Goal: Task Accomplishment & Management: Use online tool/utility

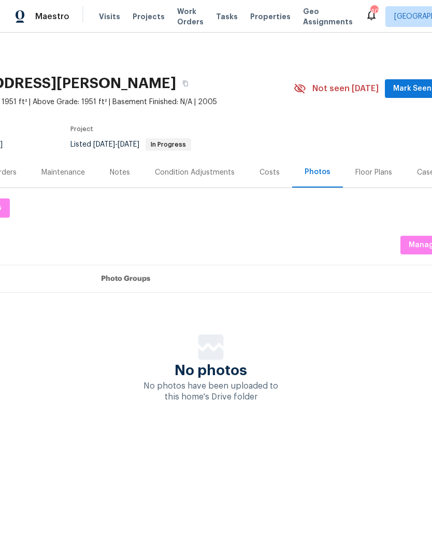
scroll to position [0, 82]
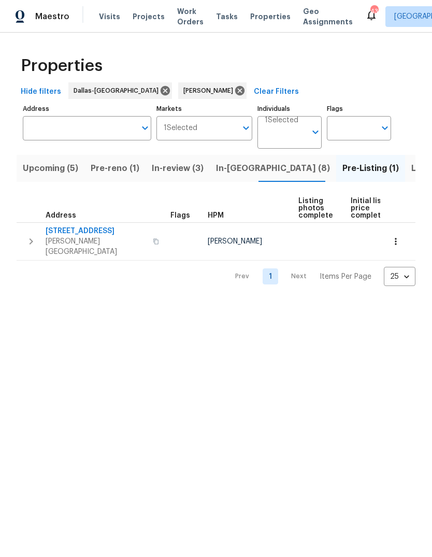
click at [113, 169] on span "Pre-reno (1)" at bounding box center [115, 168] width 49 height 15
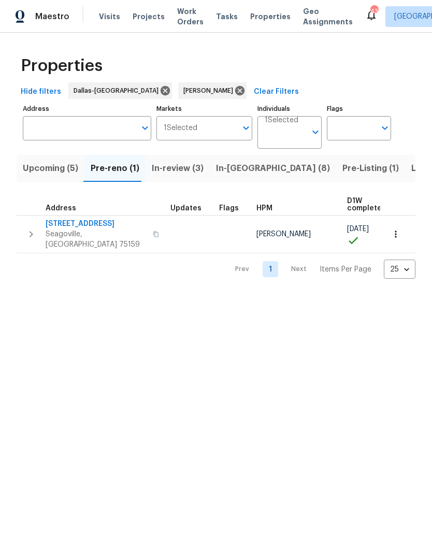
click at [76, 220] on span "1012 Woodside Ln" at bounding box center [96, 224] width 101 height 10
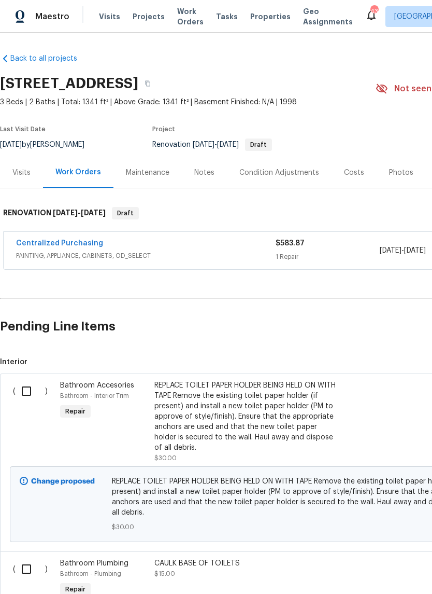
click at [240, 422] on div "REPLACE TOILET PAPER HOLDER BEING HELD ON WITH TAPE Remove the existing toilet …" at bounding box center [246, 416] width 183 height 73
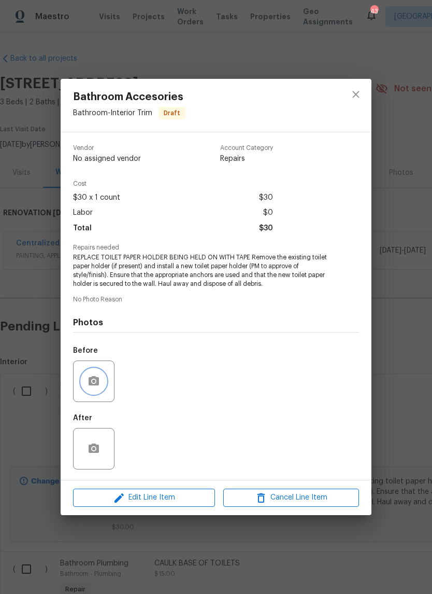
click at [94, 390] on button "button" at bounding box center [93, 381] width 25 height 25
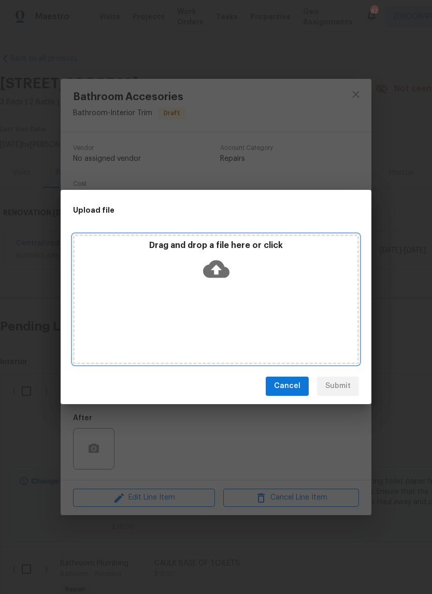
click at [224, 268] on icon at bounding box center [216, 269] width 26 height 18
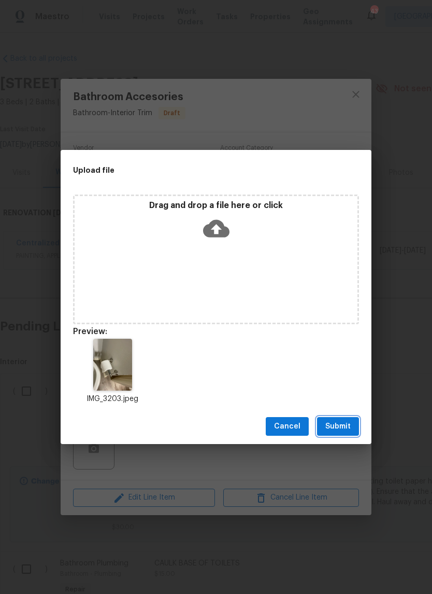
click at [334, 426] on span "Submit" at bounding box center [338, 426] width 25 height 13
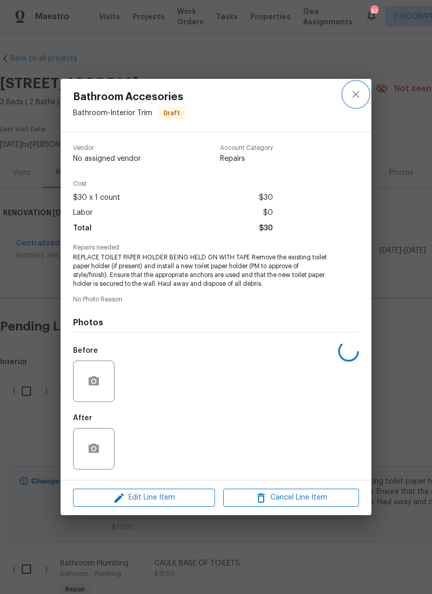
click at [355, 87] on button "close" at bounding box center [356, 94] width 25 height 25
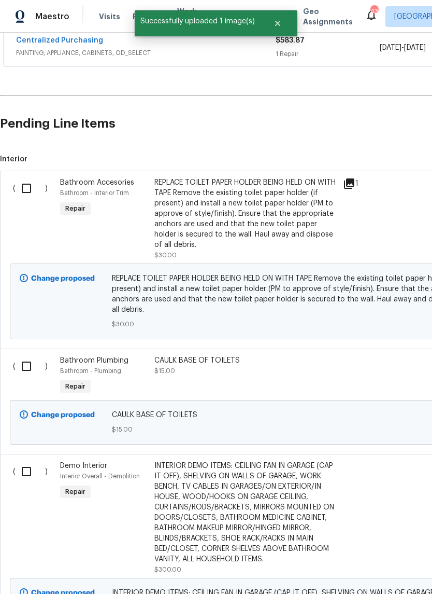
scroll to position [203, 0]
click at [205, 368] on div "CAULK BASE OF TOILETS $15.00" at bounding box center [246, 365] width 183 height 21
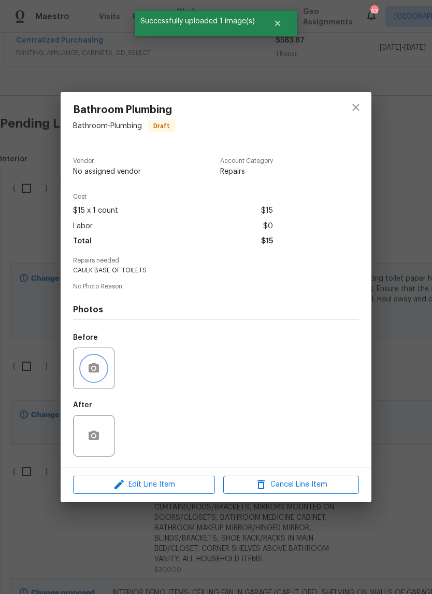
click at [99, 378] on button "button" at bounding box center [93, 368] width 25 height 25
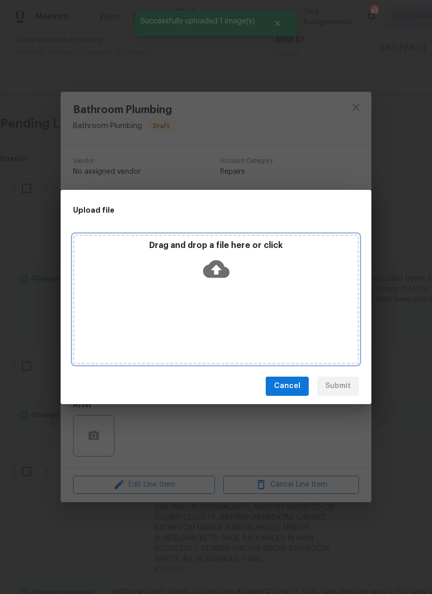
click at [227, 266] on icon at bounding box center [216, 269] width 26 height 26
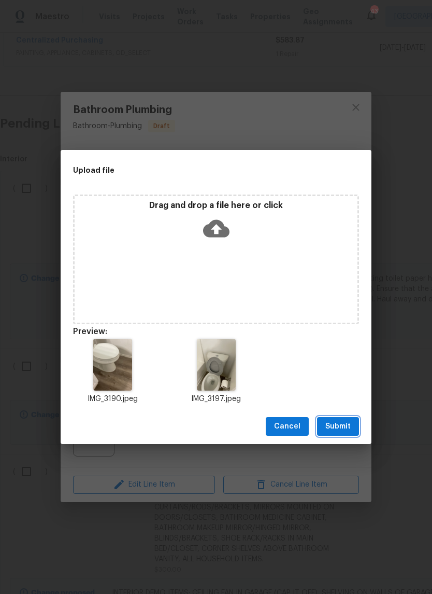
click at [343, 424] on span "Submit" at bounding box center [338, 426] width 25 height 13
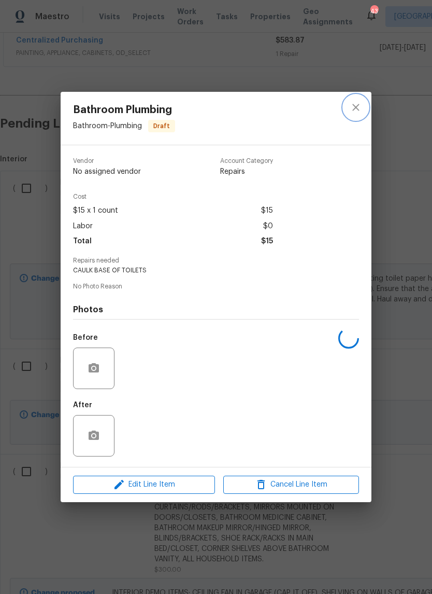
click at [356, 102] on icon "close" at bounding box center [356, 107] width 12 height 12
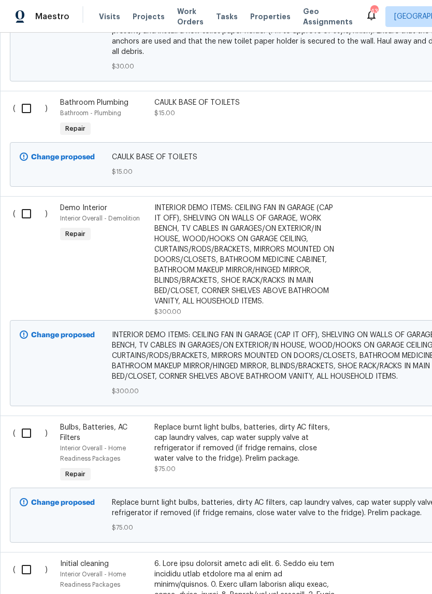
scroll to position [461, 0]
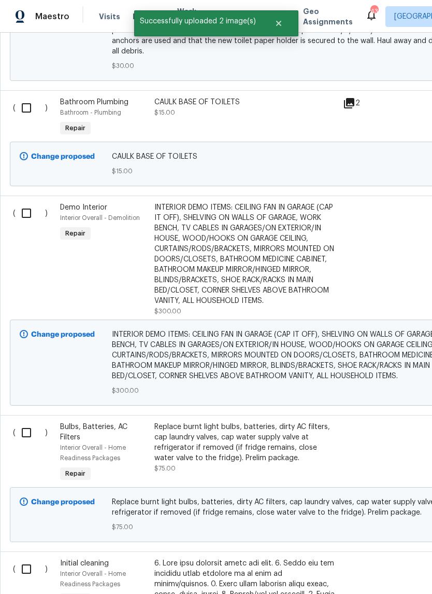
click at [272, 279] on div "INTERIOR DEMO ITEMS: CEILING FAN IN GARAGE (CAP IT OFF), SHELVING ON WALLS OF G…" at bounding box center [246, 254] width 183 height 104
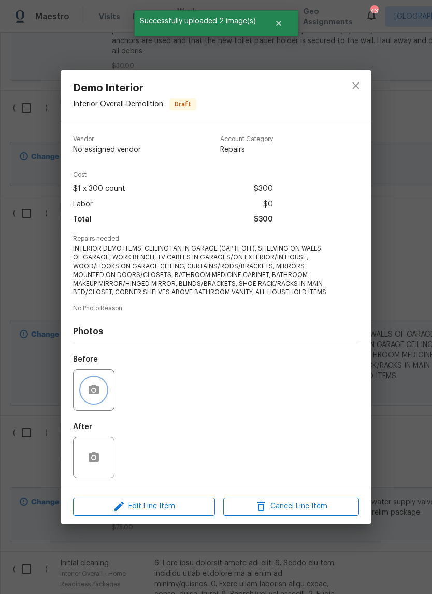
click at [99, 383] on button "button" at bounding box center [93, 389] width 25 height 25
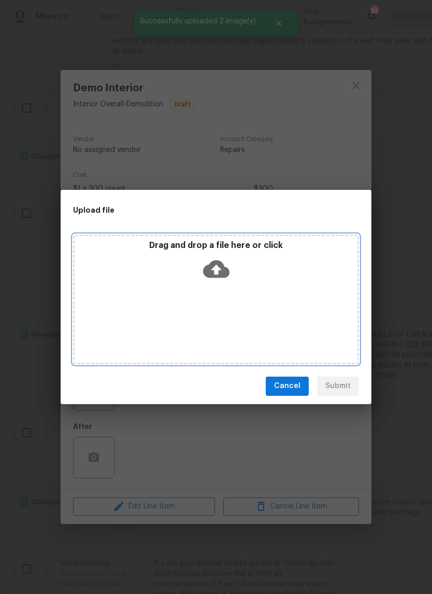
click at [223, 269] on icon at bounding box center [216, 269] width 26 height 18
